Goal: Information Seeking & Learning: Understand process/instructions

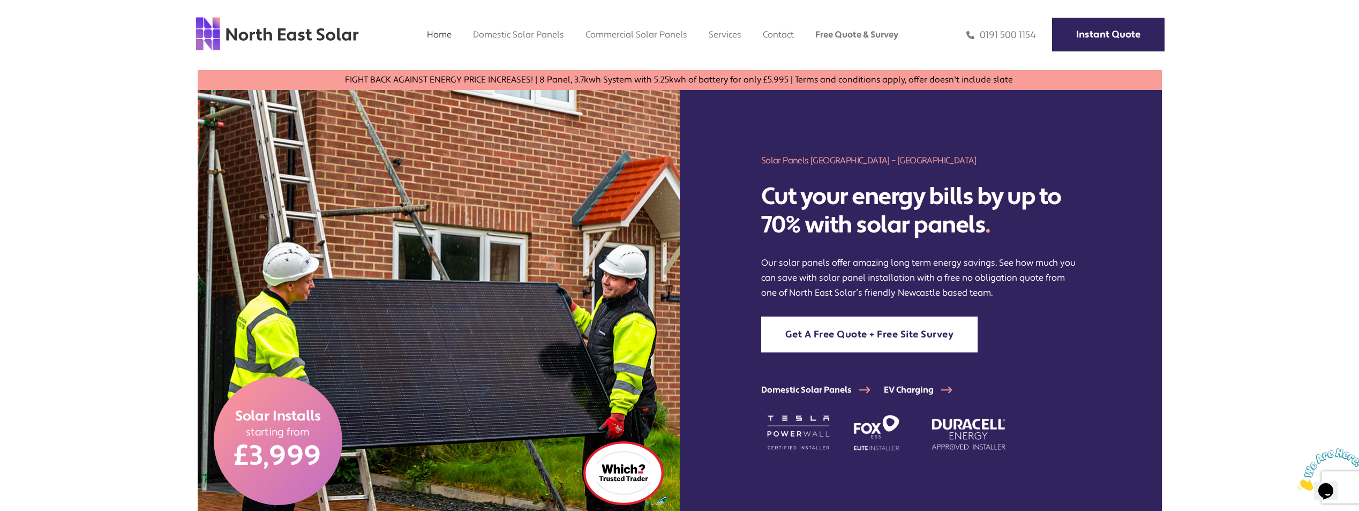
click at [219, 35] on img at bounding box center [277, 33] width 164 height 35
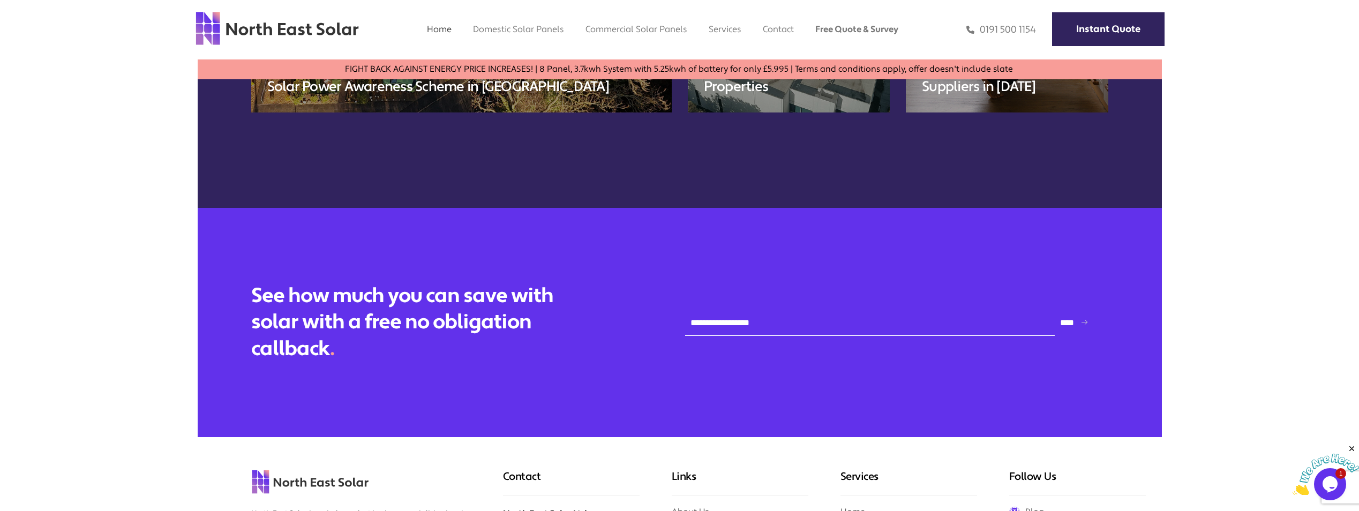
scroll to position [4324, 0]
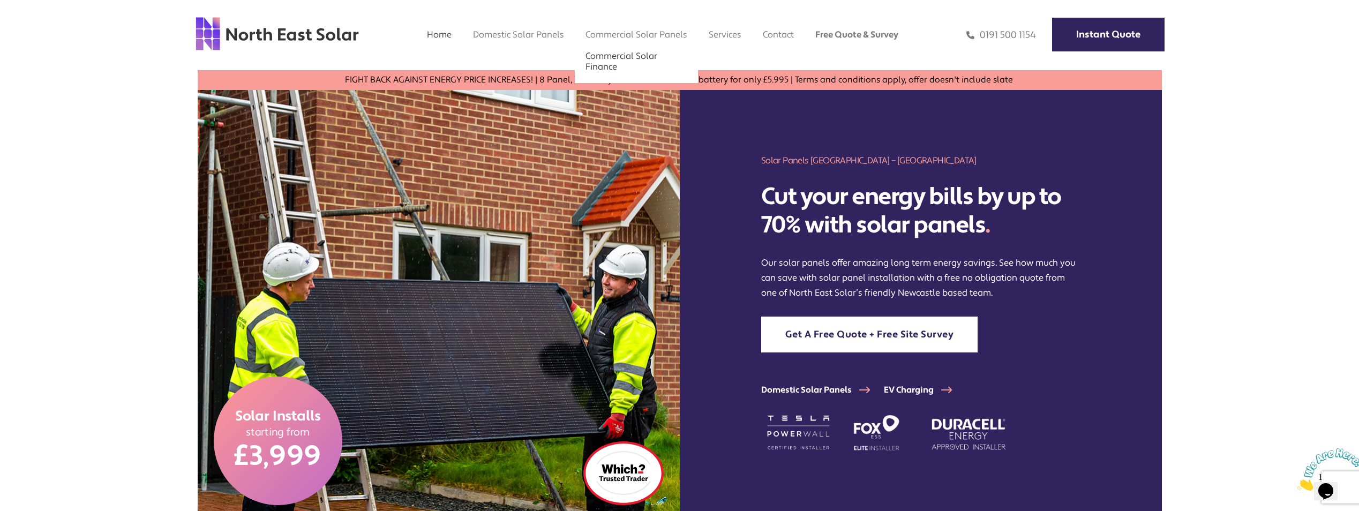
click at [616, 54] on link "Commercial Solar Finance" at bounding box center [622, 61] width 72 height 22
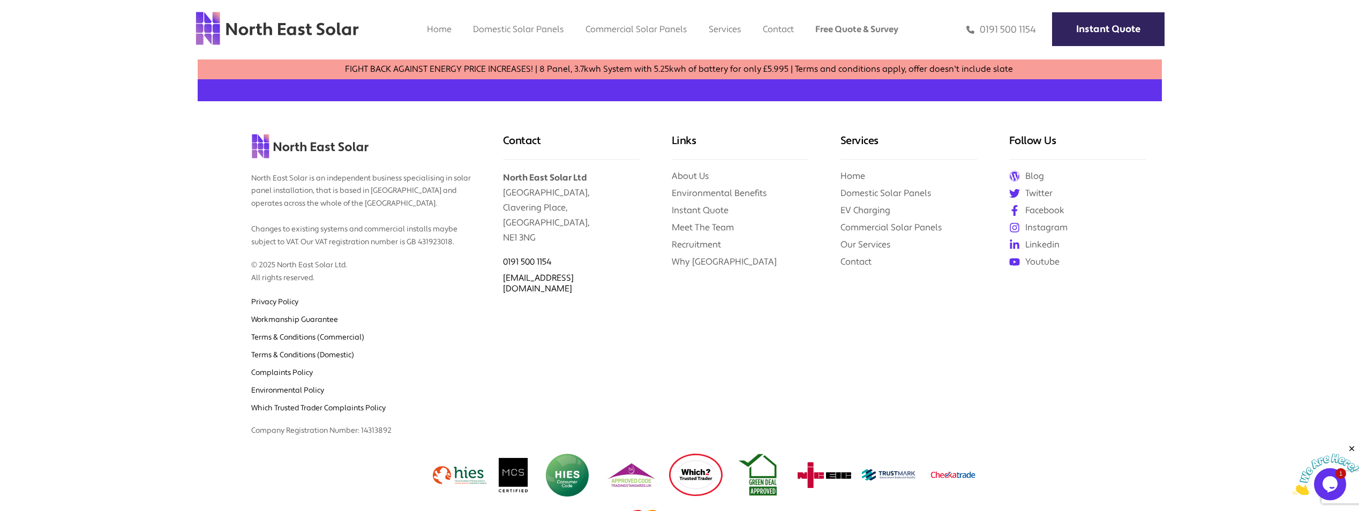
scroll to position [1309, 0]
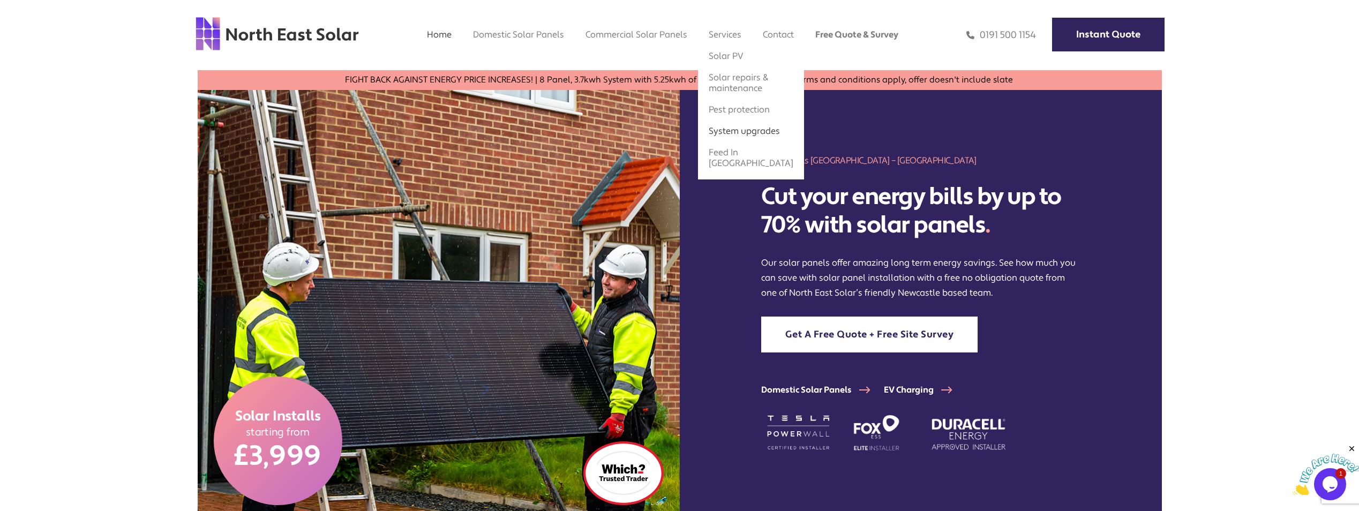
click at [736, 137] on link "System upgrades" at bounding box center [744, 130] width 71 height 11
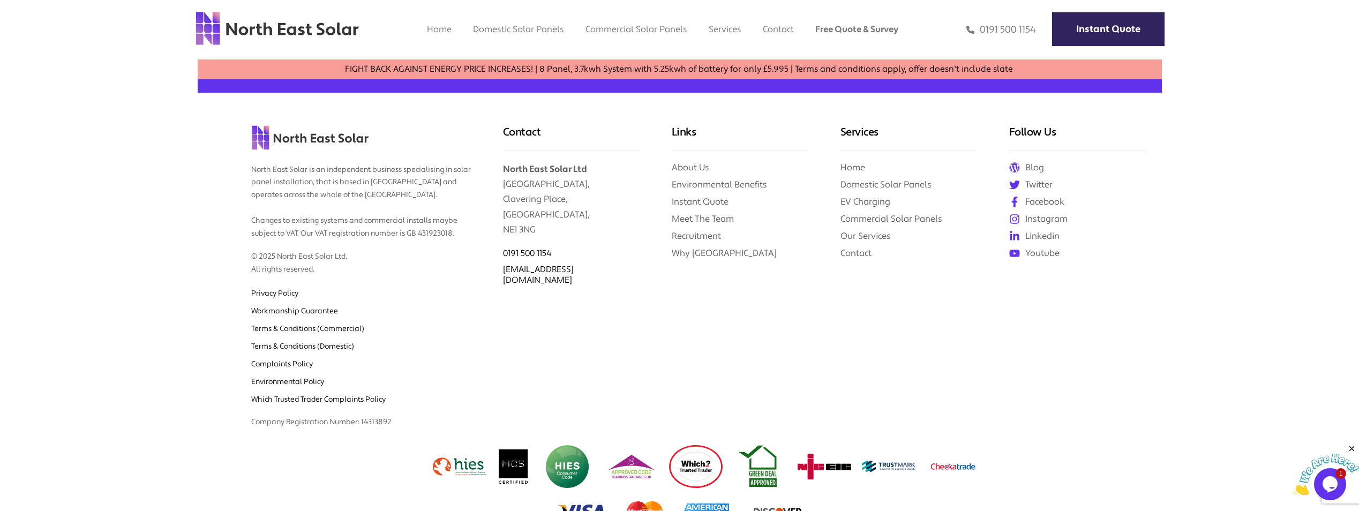
scroll to position [672, 0]
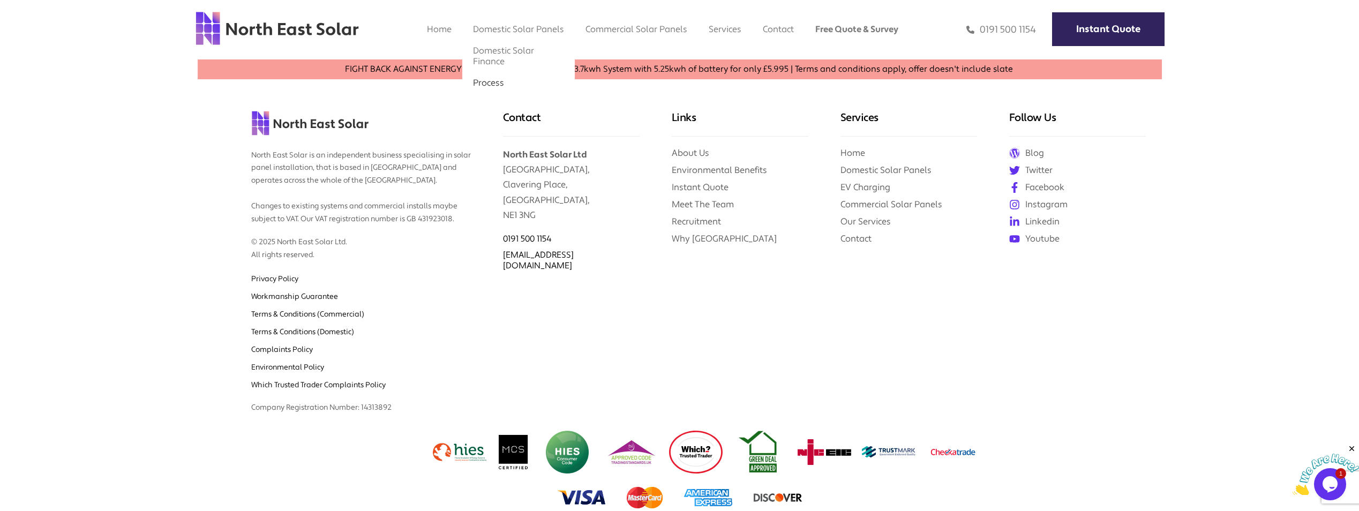
click at [491, 85] on link "Process" at bounding box center [488, 82] width 31 height 11
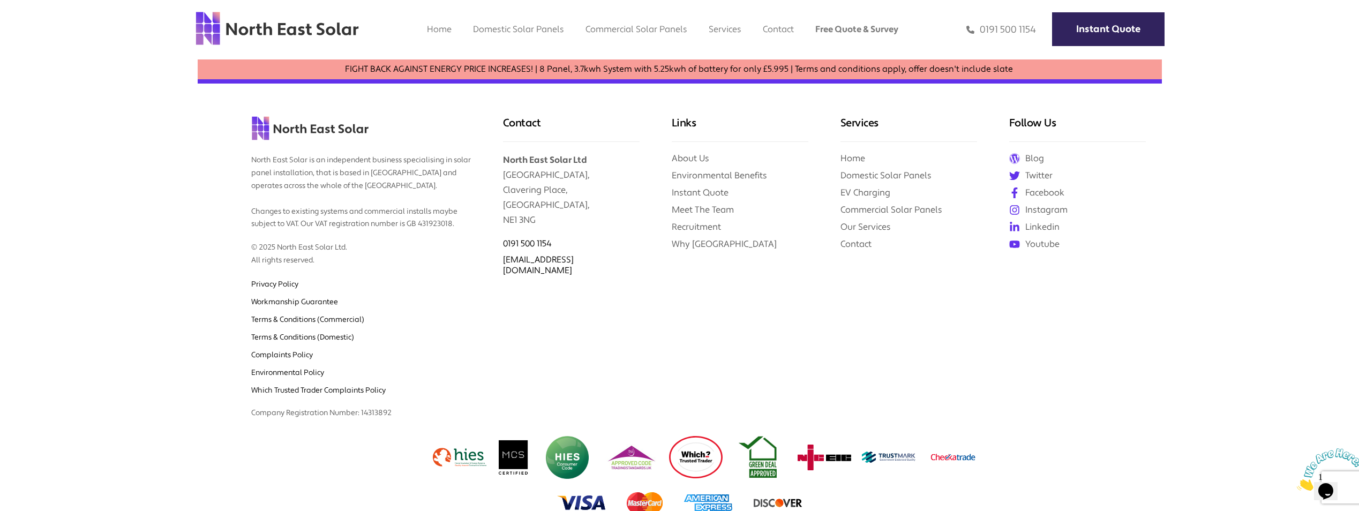
scroll to position [1120, 0]
